Goal: Subscribe to service/newsletter

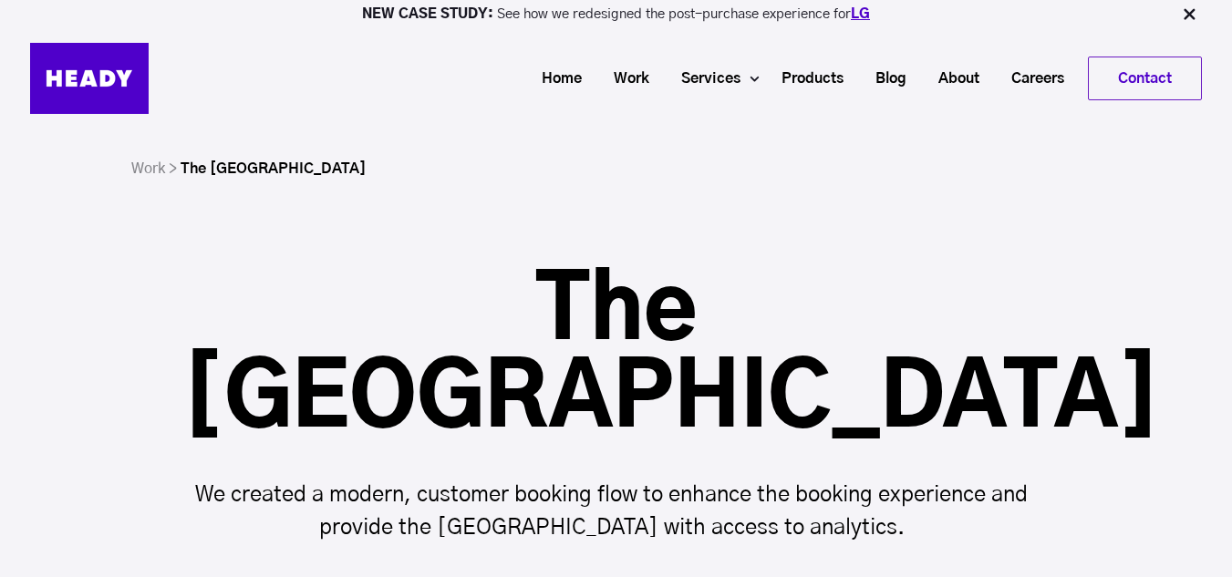
click at [866, 15] on link "LG" at bounding box center [860, 14] width 19 height 14
click at [856, 7] on link "LG" at bounding box center [860, 14] width 19 height 14
click at [704, 309] on h1 "The Lash Lounge" at bounding box center [616, 356] width 868 height 175
click at [536, 479] on p "We created a modern, customer booking flow to enhance the booking experience an…" at bounding box center [616, 512] width 868 height 66
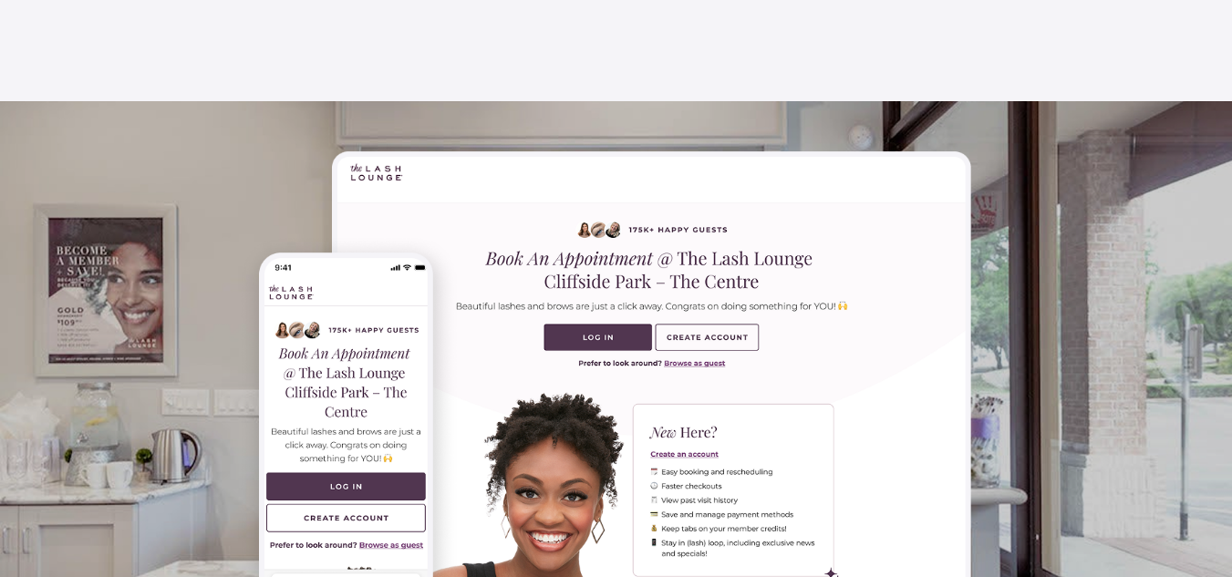
scroll to position [730, 0]
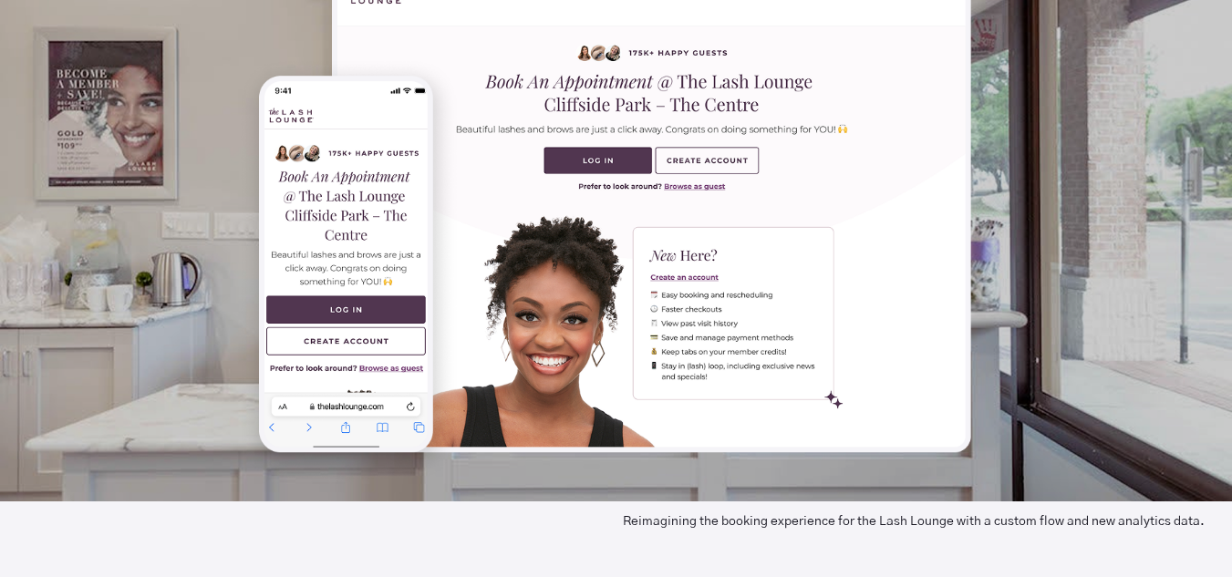
click at [816, 515] on span "Reimagining the booking experience for the Lash Lounge with a custom flow and n…" at bounding box center [927, 521] width 609 height 13
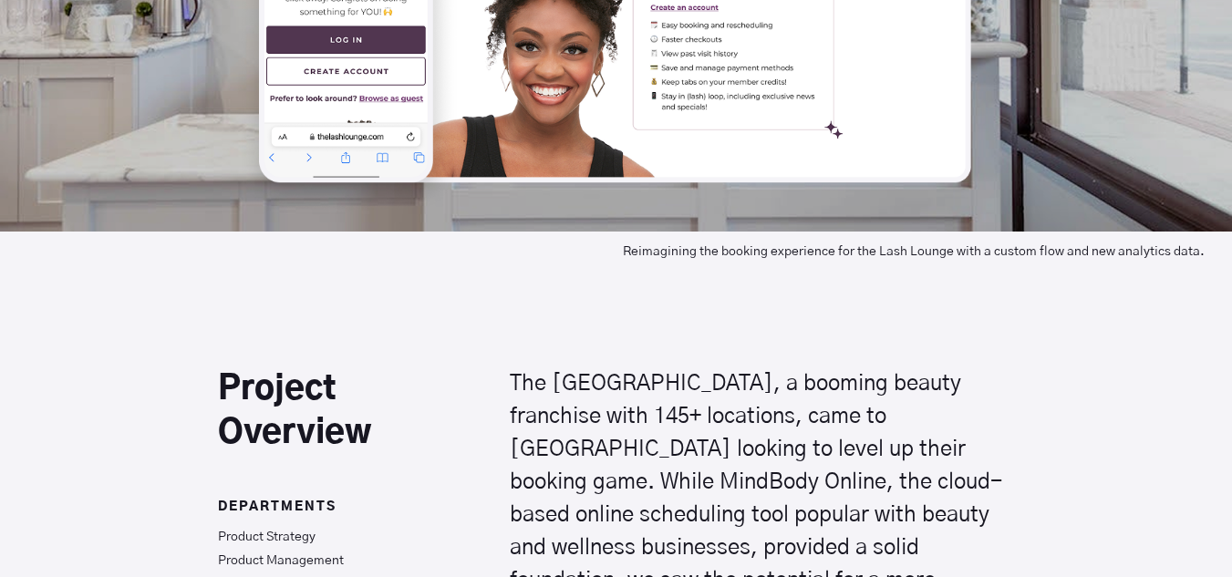
scroll to position [1003, 0]
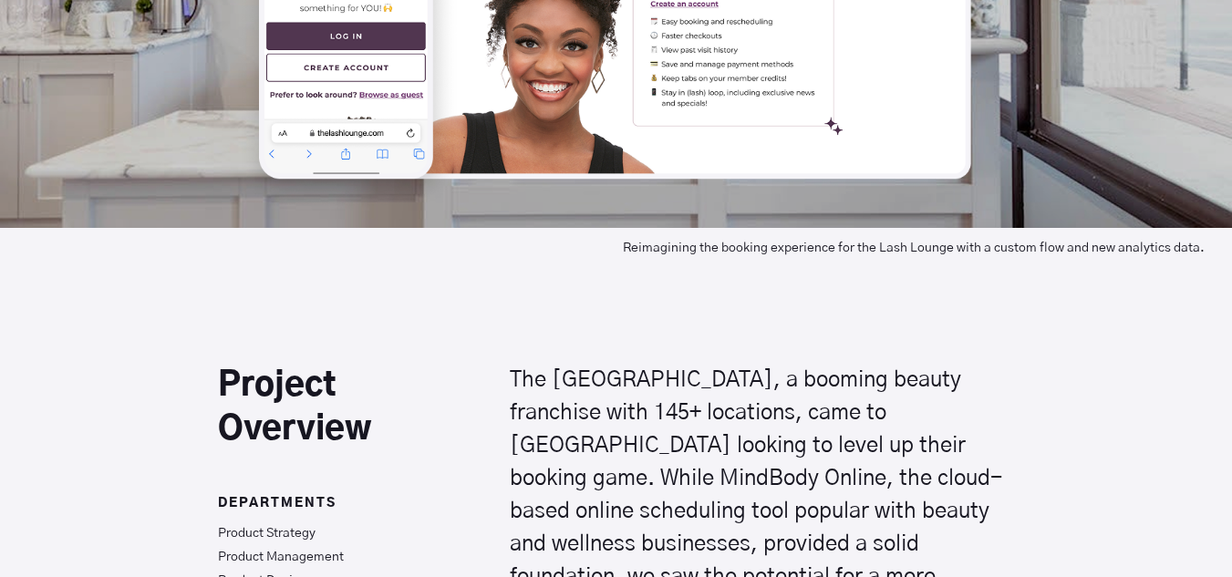
click at [640, 364] on p "The Lash Lounge, a booming beauty franchise with 145+ locations, came to us loo…" at bounding box center [762, 561] width 504 height 394
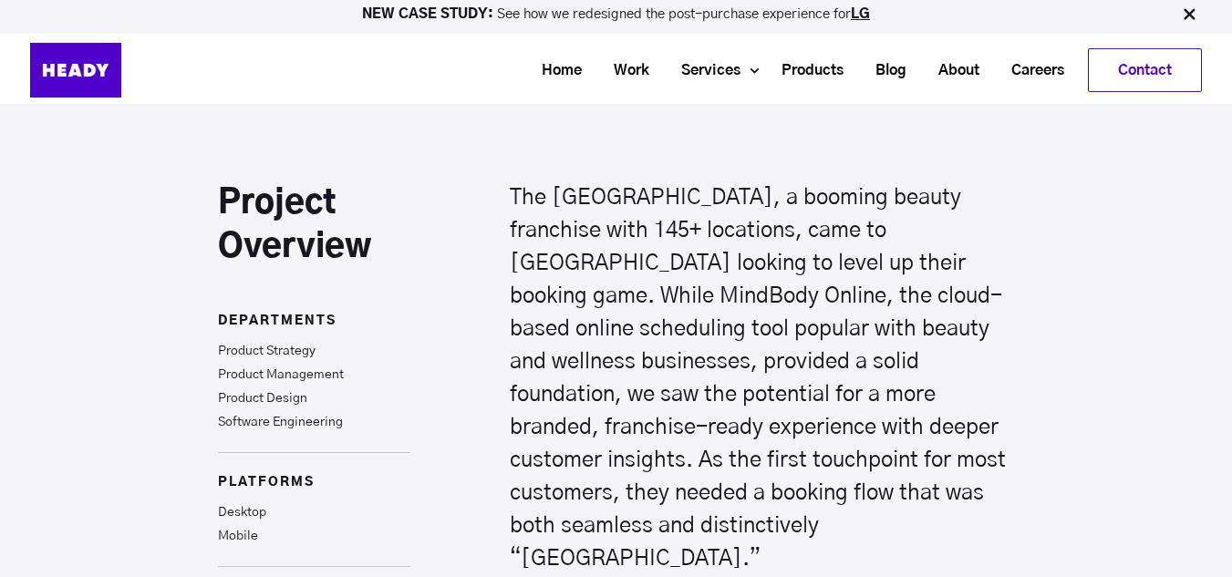
scroll to position [1095, 0]
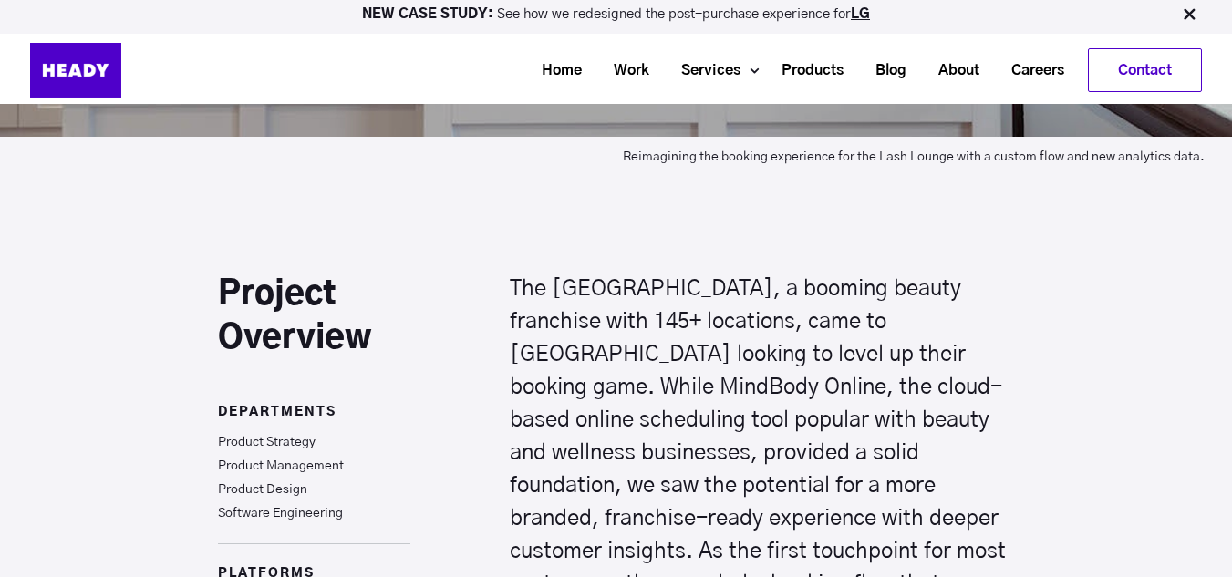
click at [264, 273] on h2 "Project Overview" at bounding box center [314, 317] width 192 height 88
click at [299, 273] on h2 "Project Overview" at bounding box center [314, 317] width 192 height 88
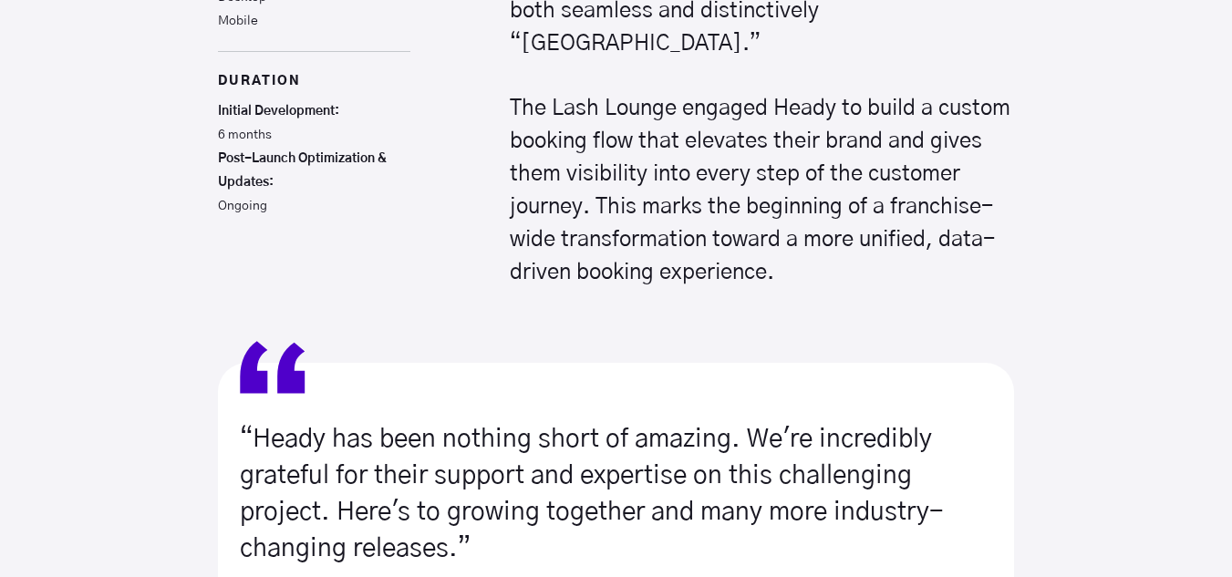
scroll to position [1733, 0]
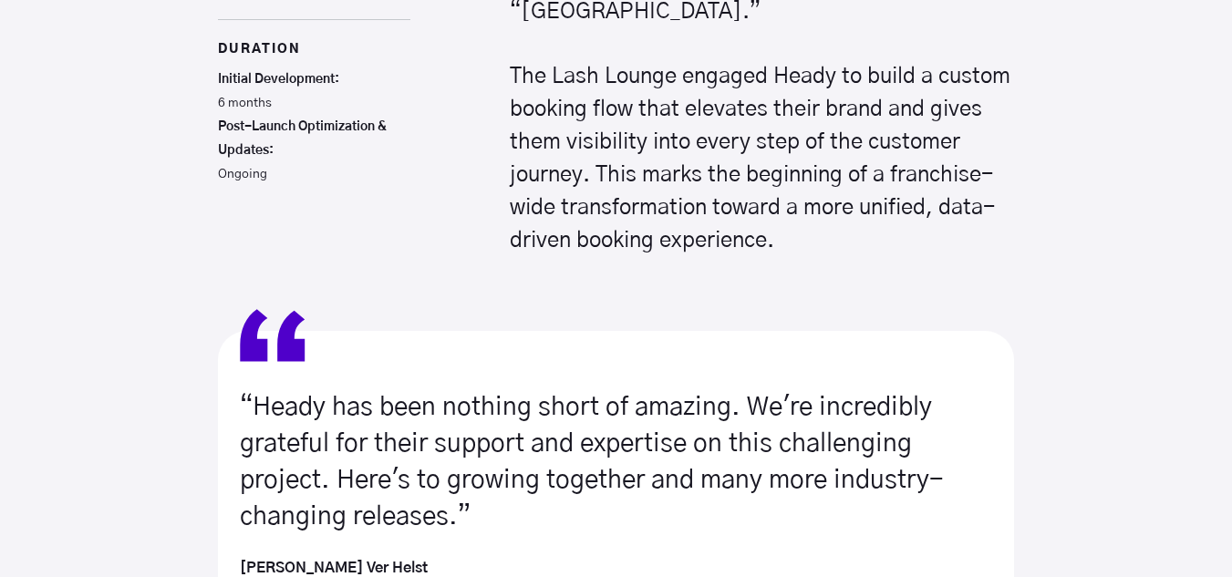
click at [476, 390] on p "“Heady has been nothing short of amazing. We're incredibly grateful for their s…" at bounding box center [616, 463] width 753 height 146
click at [299, 561] on strong "Janae Ver Helst" at bounding box center [334, 568] width 188 height 15
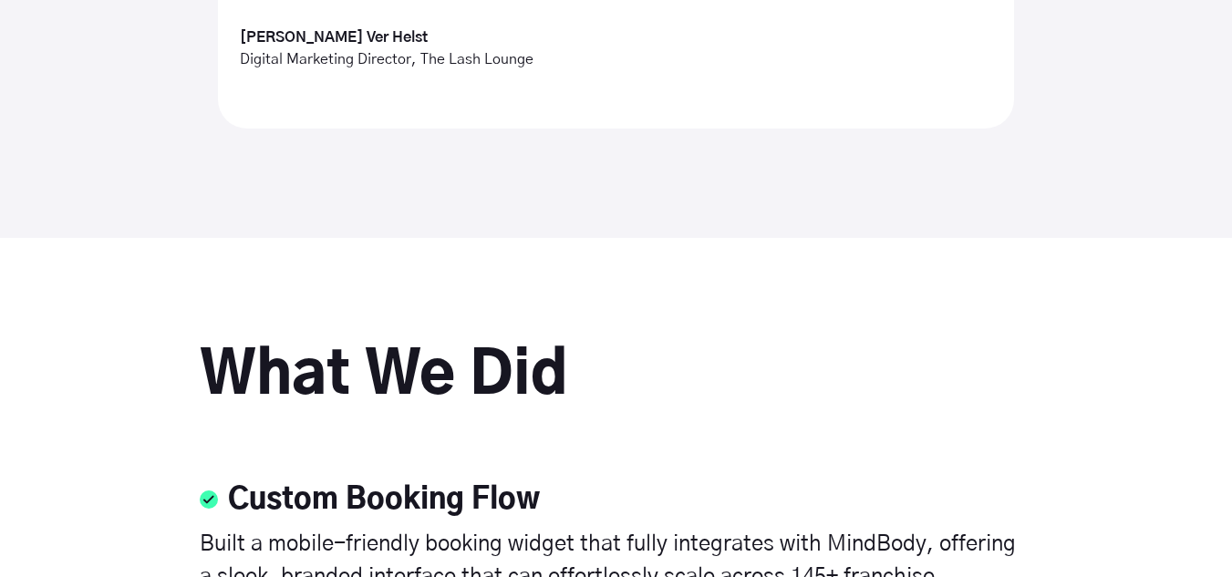
scroll to position [2281, 0]
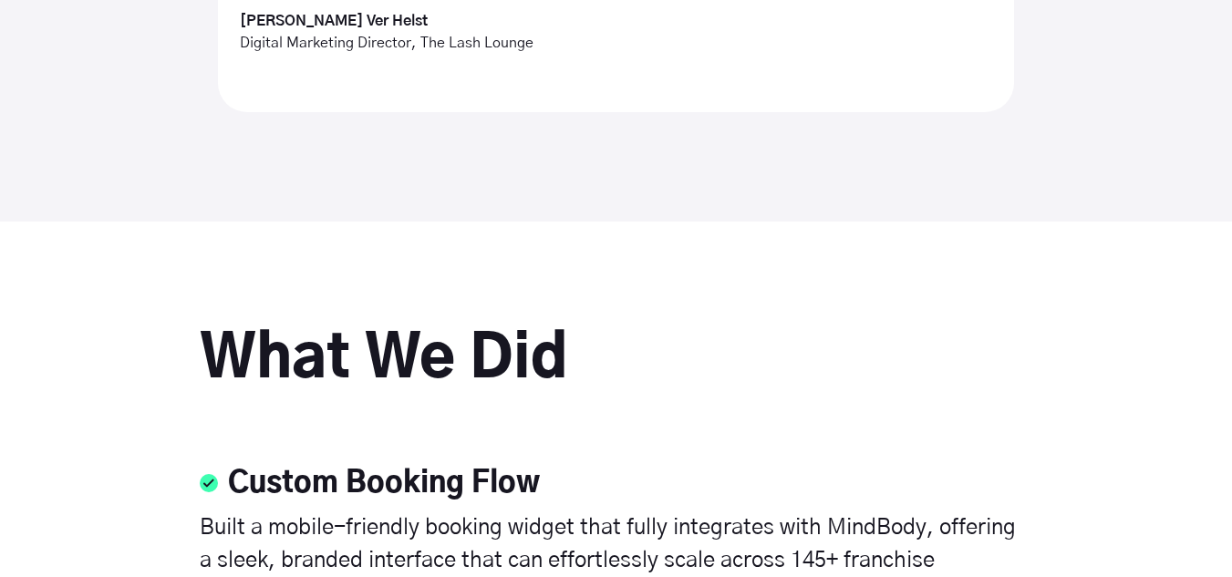
click at [390, 331] on h2 "What We Did" at bounding box center [616, 360] width 833 height 58
click at [340, 463] on h6 "Custom Booking Flow" at bounding box center [384, 484] width 312 height 42
click at [398, 512] on p "Built a mobile-friendly booking widget that fully integrates with MindBody, off…" at bounding box center [616, 561] width 833 height 99
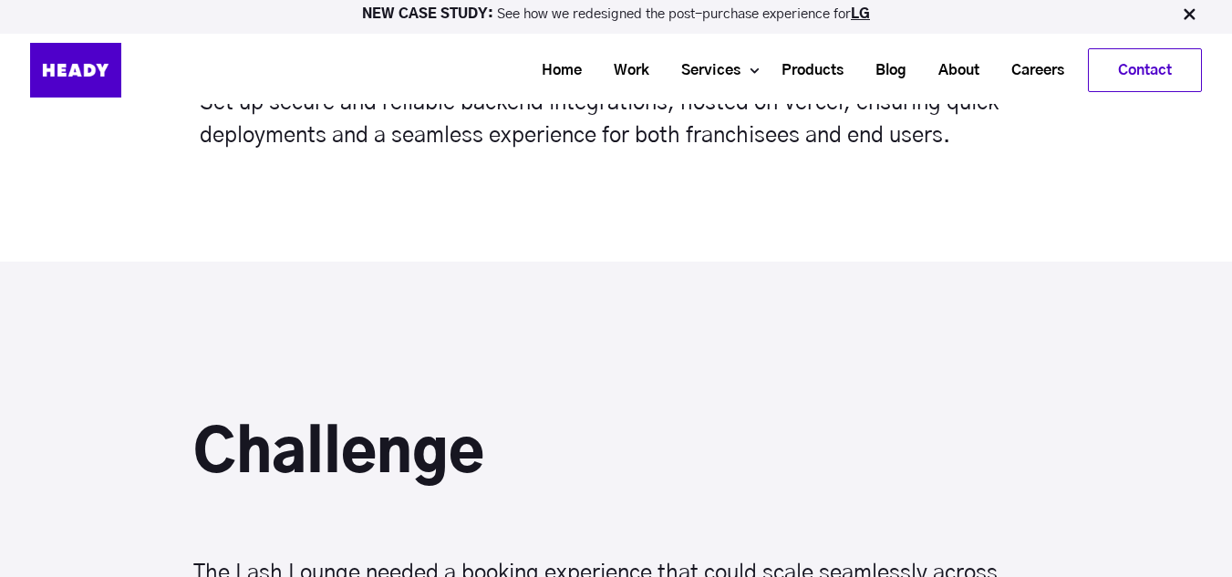
scroll to position [3010, 0]
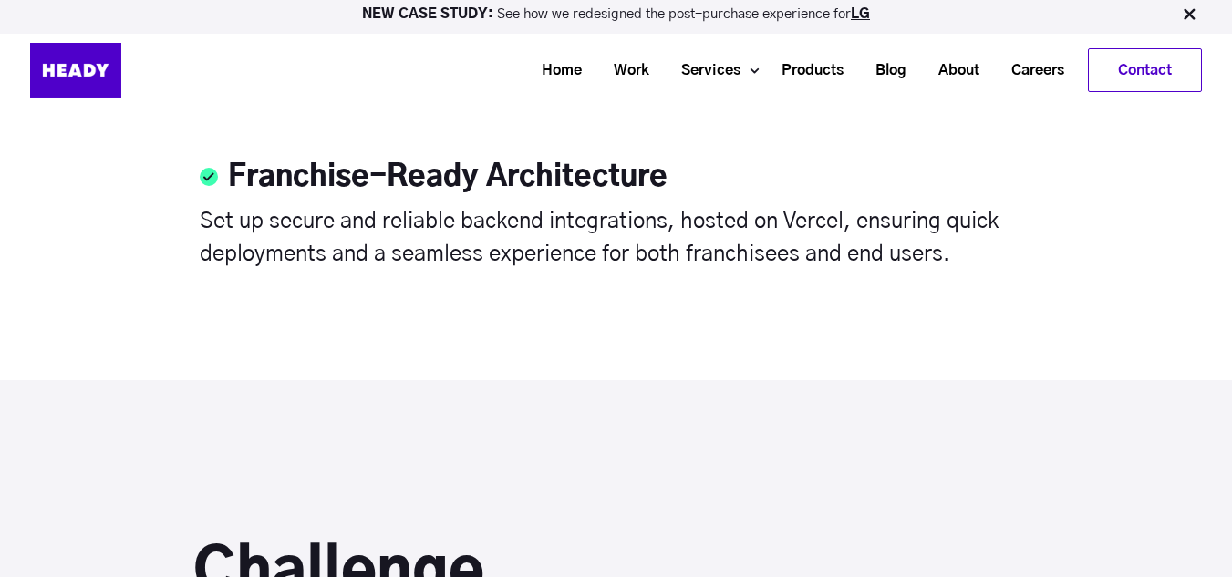
click at [359, 545] on h2 "Challenge" at bounding box center [616, 574] width 847 height 58
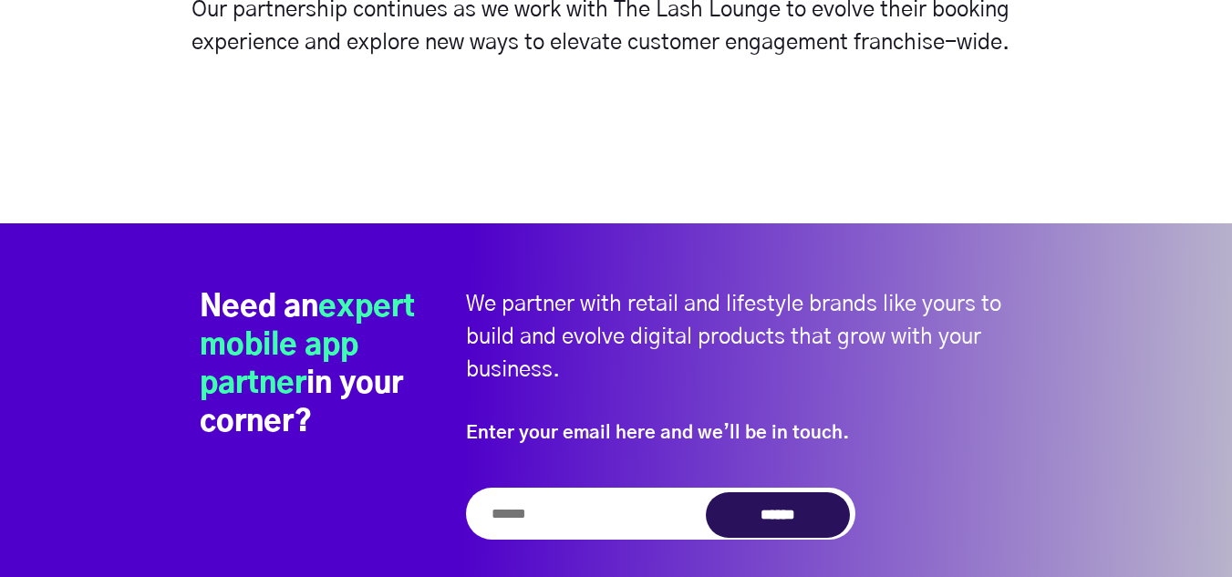
scroll to position [9305, 0]
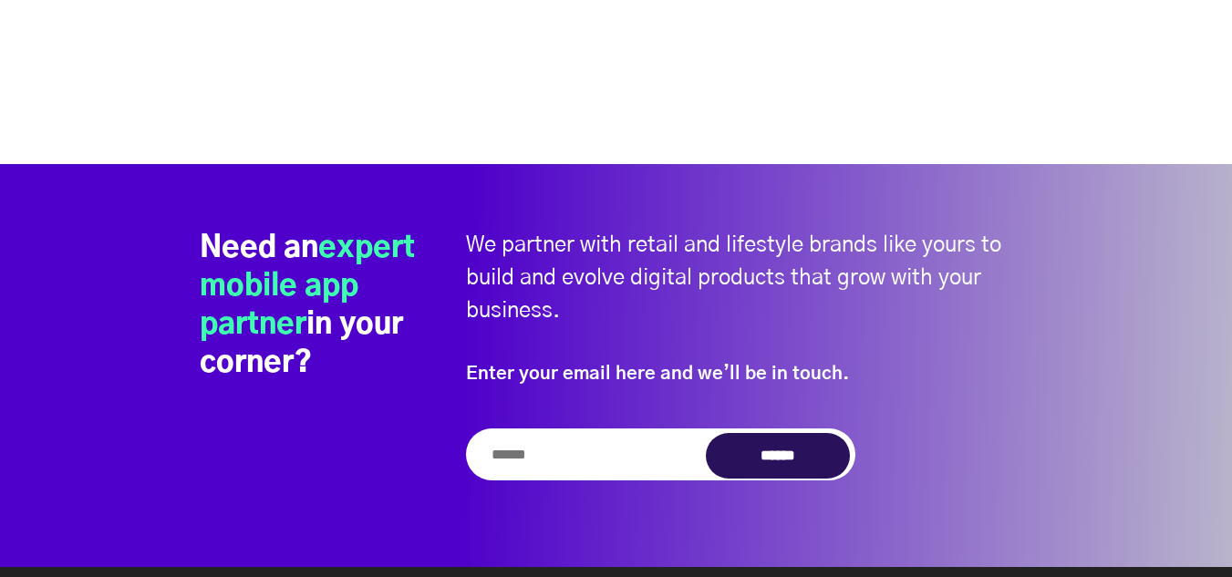
click at [587, 429] on input "email" at bounding box center [661, 455] width 390 height 52
type input "**********"
click at [706, 433] on input "******" at bounding box center [778, 456] width 144 height 46
click at [789, 433] on input "******" at bounding box center [778, 456] width 144 height 46
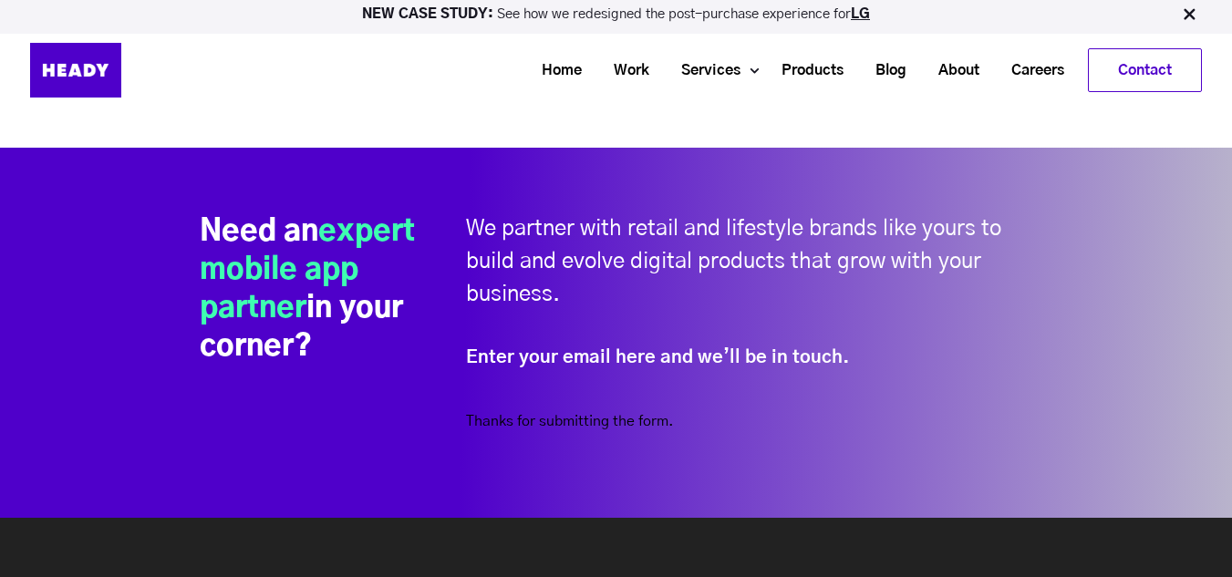
scroll to position [9214, 0]
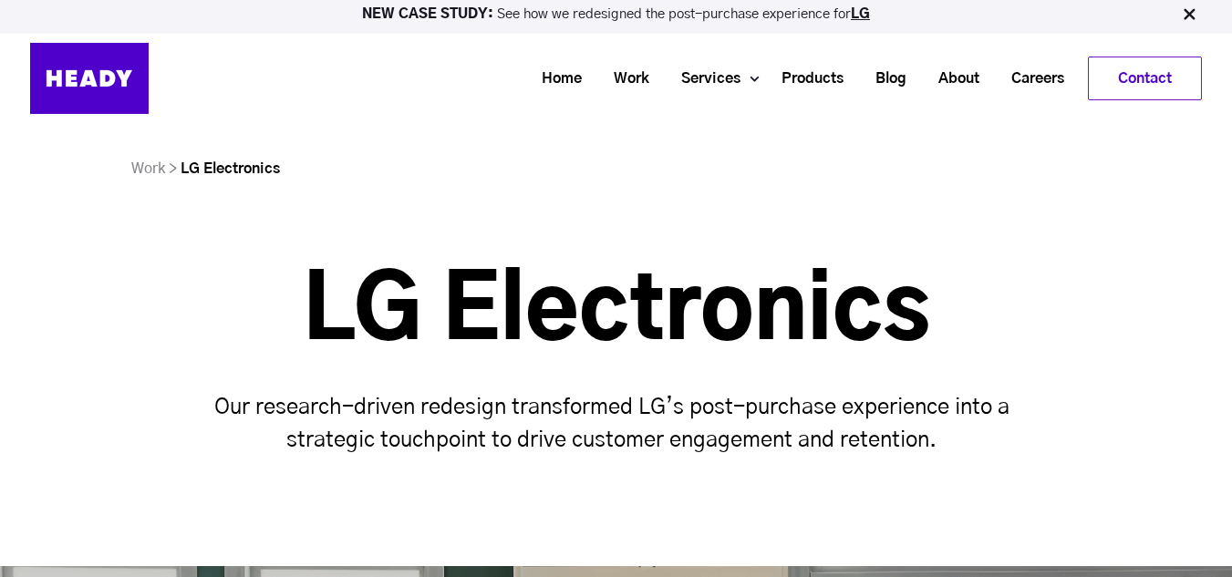
click at [563, 407] on p "Our research-driven redesign transformed LG’s post-purchase experience into a s…" at bounding box center [616, 424] width 868 height 66
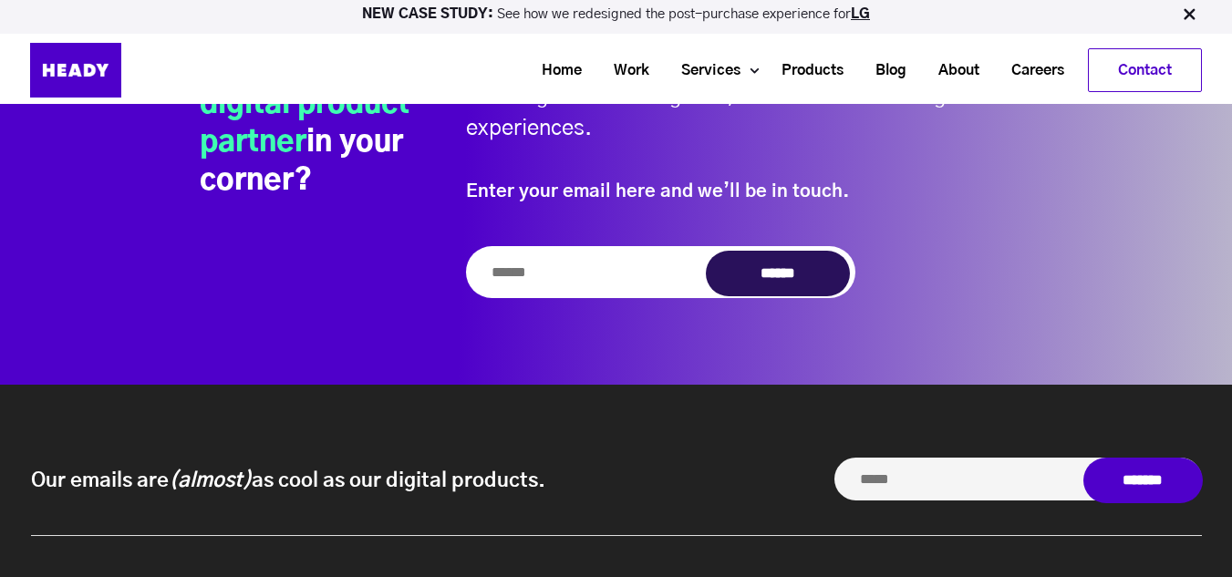
scroll to position [7389, 0]
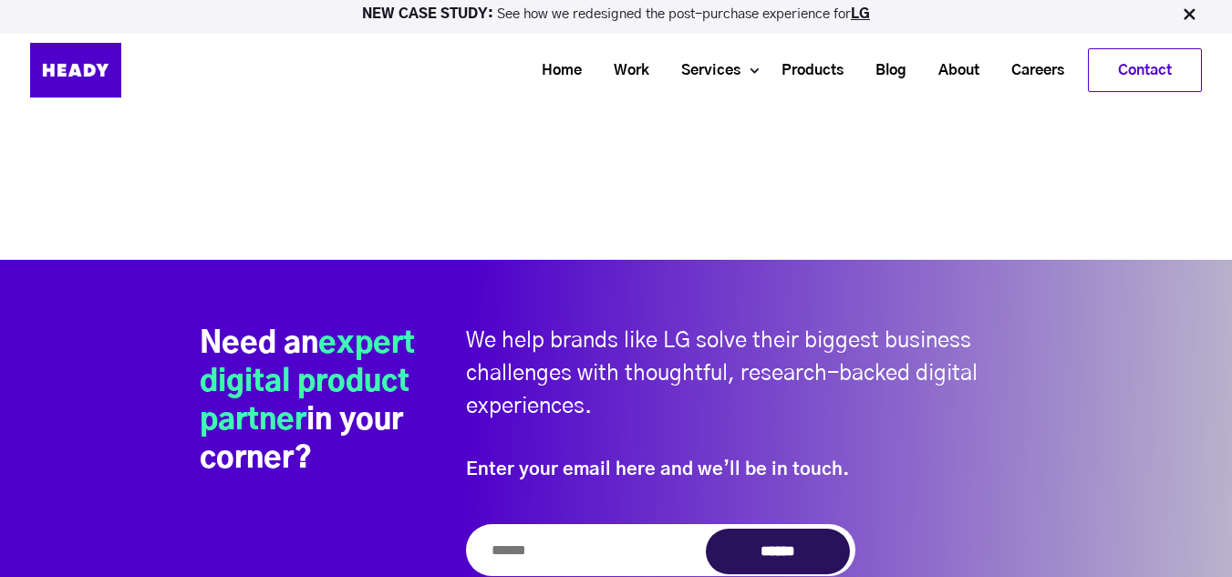
drag, startPoint x: 1232, startPoint y: 497, endPoint x: 1244, endPoint y: 479, distance: 22.3
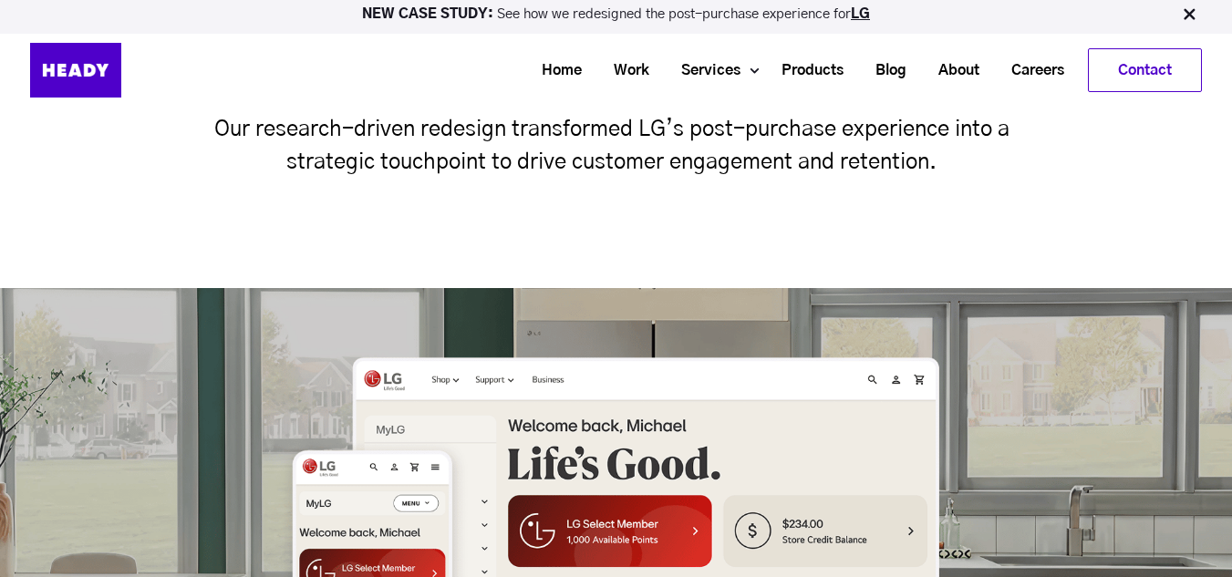
scroll to position [0, 0]
